Goal: Task Accomplishment & Management: Use online tool/utility

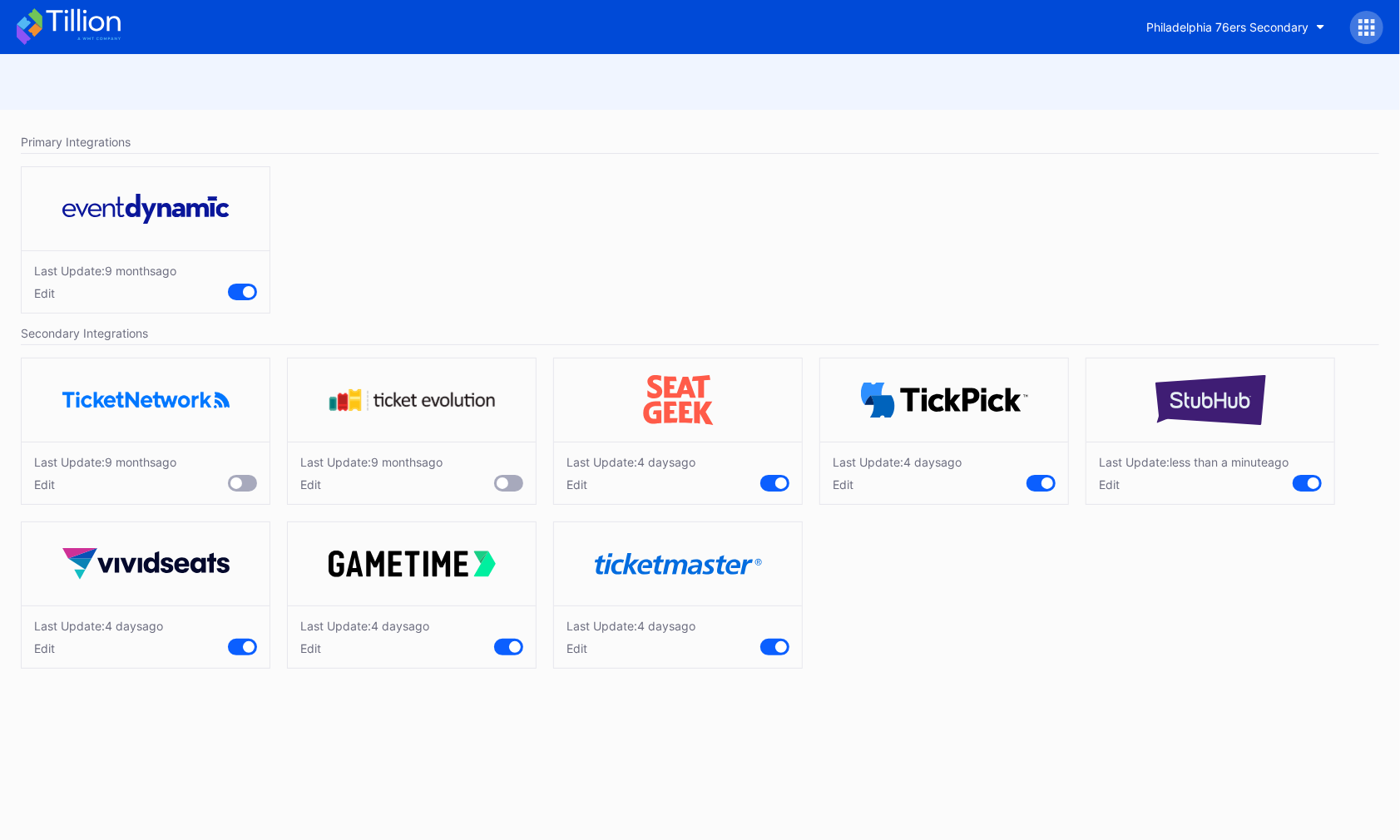
click at [1221, 117] on div "Primary Integrations Last Update: [DATE] Edit Secondary Integrations Last Updat…" at bounding box center [700, 404] width 1400 height 588
click at [1339, 20] on div "Philadelphia 76ers Secondary" at bounding box center [1259, 27] width 249 height 33
click at [1386, 30] on div "Philadelphia 76ers Secondary" at bounding box center [700, 27] width 1400 height 54
click at [1370, 27] on icon at bounding box center [1367, 27] width 17 height 17
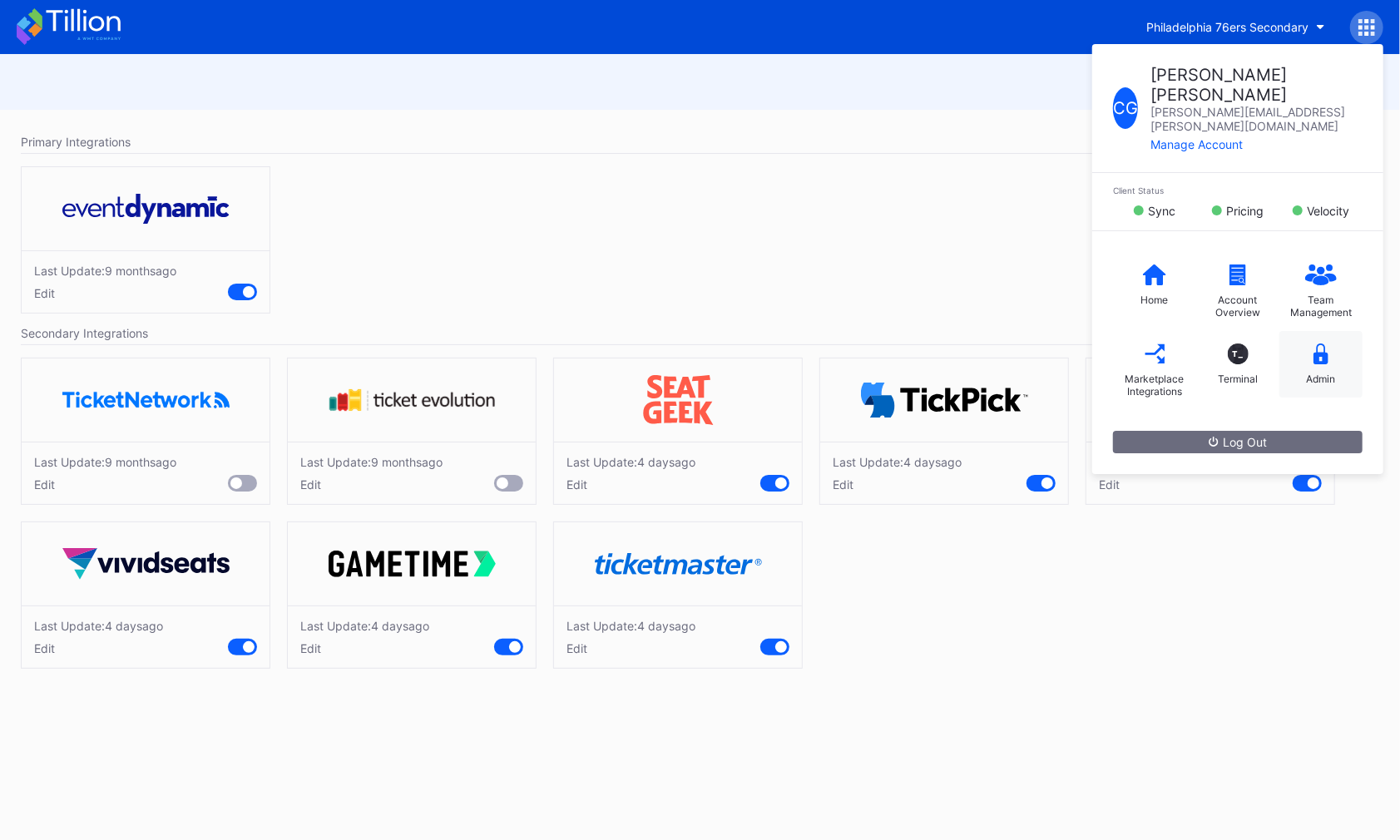
click at [1332, 331] on div "Admin" at bounding box center [1320, 364] width 83 height 67
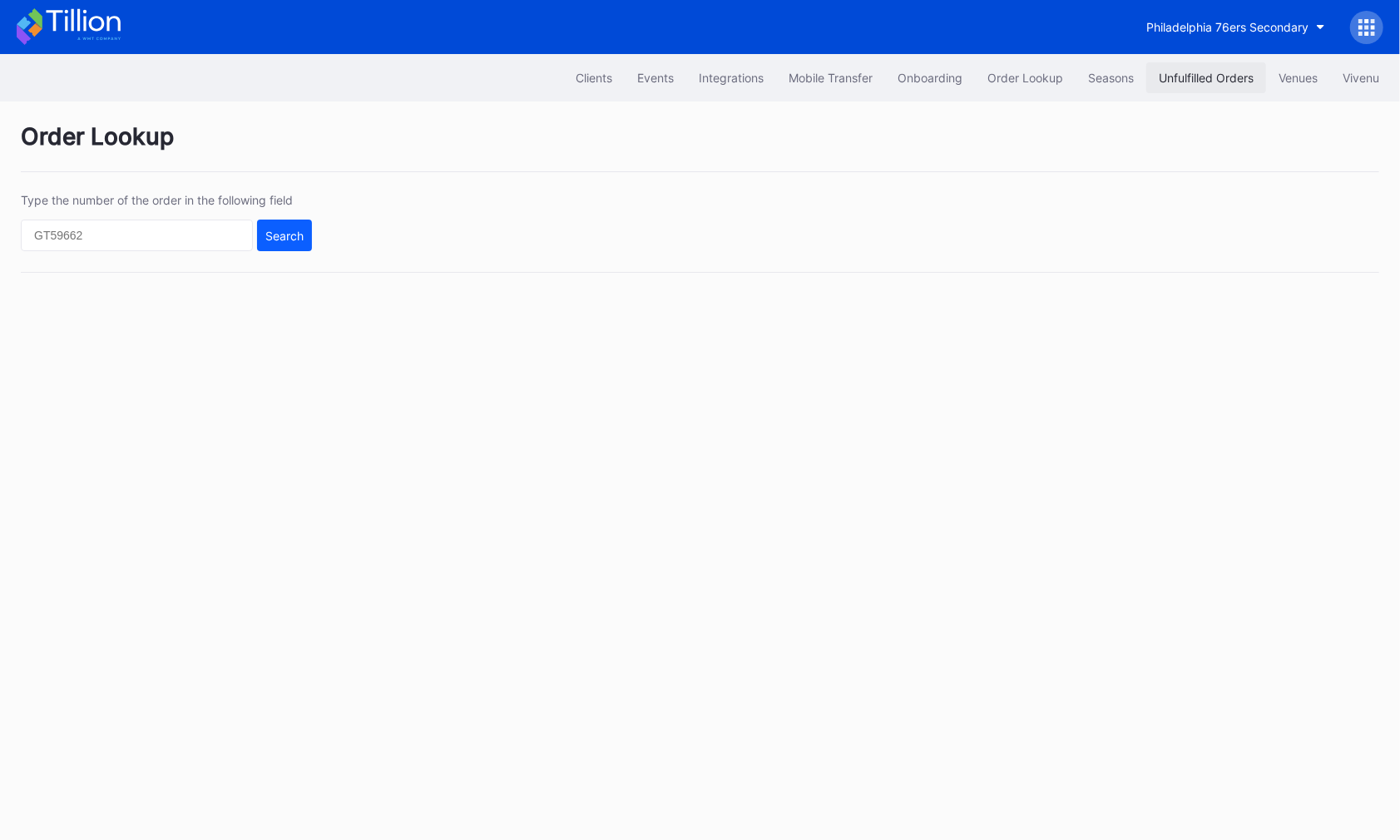
click at [1203, 69] on button "Unfulfilled Orders" at bounding box center [1206, 77] width 119 height 31
